Goal: Information Seeking & Learning: Learn about a topic

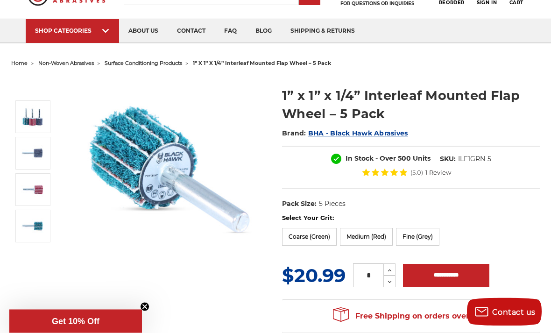
click at [374, 239] on label "Medium (Red)" at bounding box center [366, 237] width 53 height 18
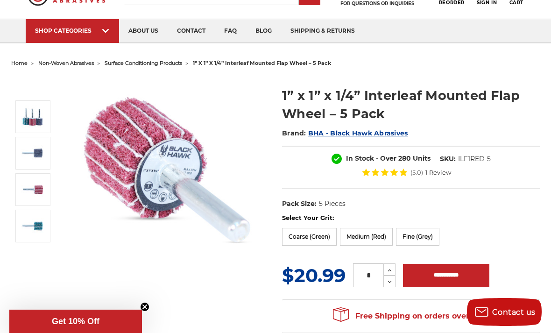
click at [439, 232] on label "Fine (Grey)" at bounding box center [417, 237] width 43 height 18
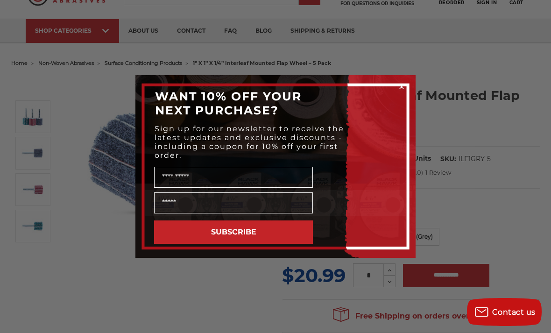
click at [401, 91] on circle "Close dialog" at bounding box center [401, 87] width 9 height 9
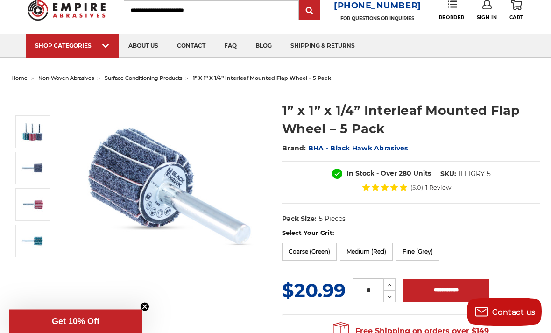
scroll to position [0, 0]
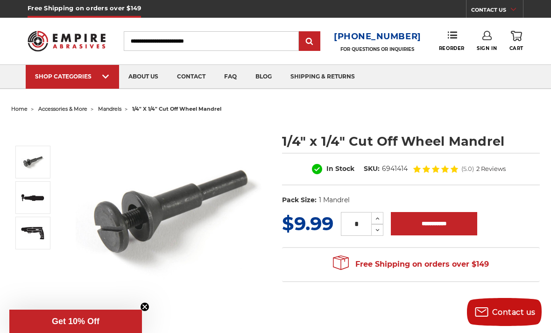
click at [29, 240] on img at bounding box center [32, 232] width 23 height 15
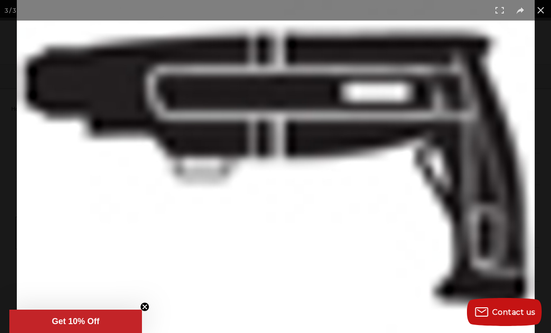
click at [546, 8] on button at bounding box center [540, 10] width 21 height 21
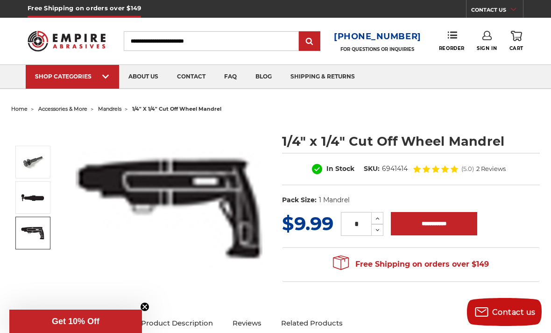
click at [32, 197] on img at bounding box center [32, 197] width 23 height 15
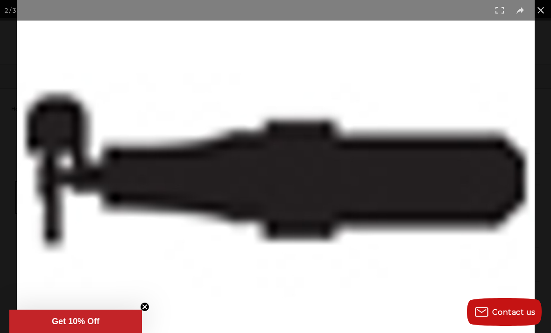
click at [546, 9] on button at bounding box center [540, 10] width 21 height 21
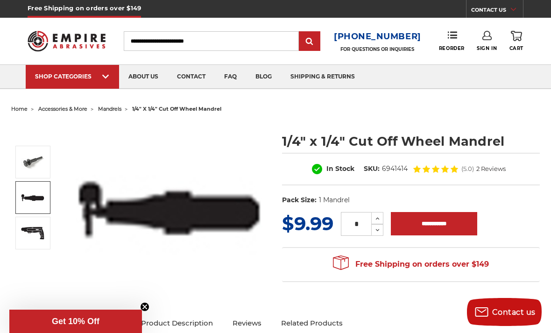
click at [449, 88] on link "Aluma Cut - 1/4" Shank" at bounding box center [442, 88] width 79 height 0
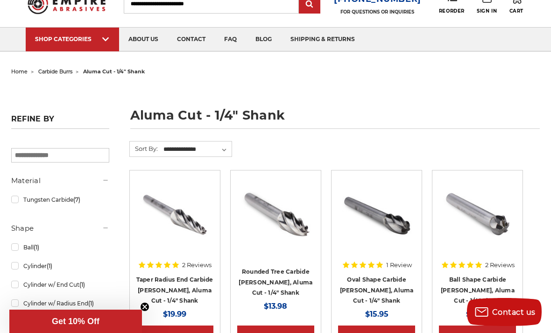
scroll to position [40, 0]
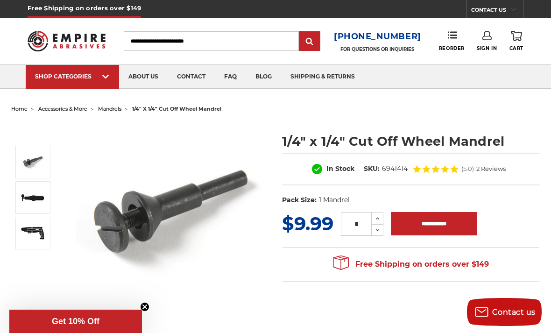
click at [288, 88] on img at bounding box center [270, 88] width 79 height 0
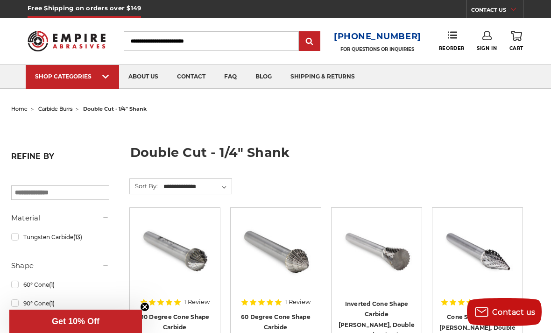
click at [287, 88] on link "Carbide Burr Sets" at bounding box center [270, 88] width 79 height 0
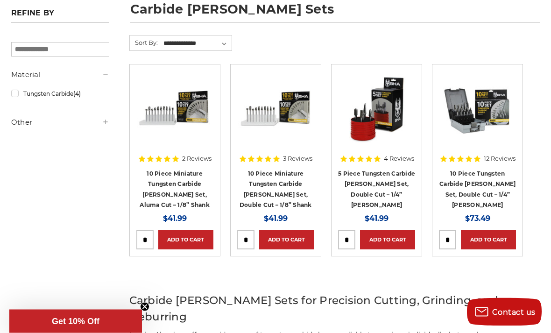
scroll to position [103, 0]
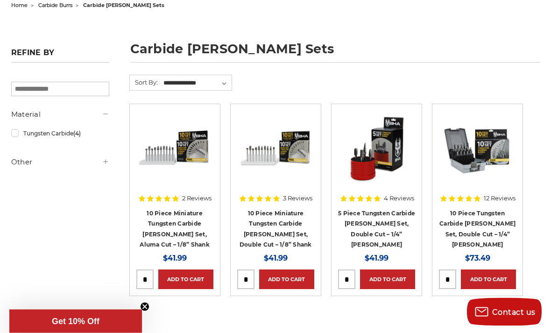
click at [493, 216] on link "10 Piece Tungsten Carbide [PERSON_NAME] Set, Double Cut – 1/4” [PERSON_NAME]" at bounding box center [477, 229] width 76 height 39
